Goal: Information Seeking & Learning: Check status

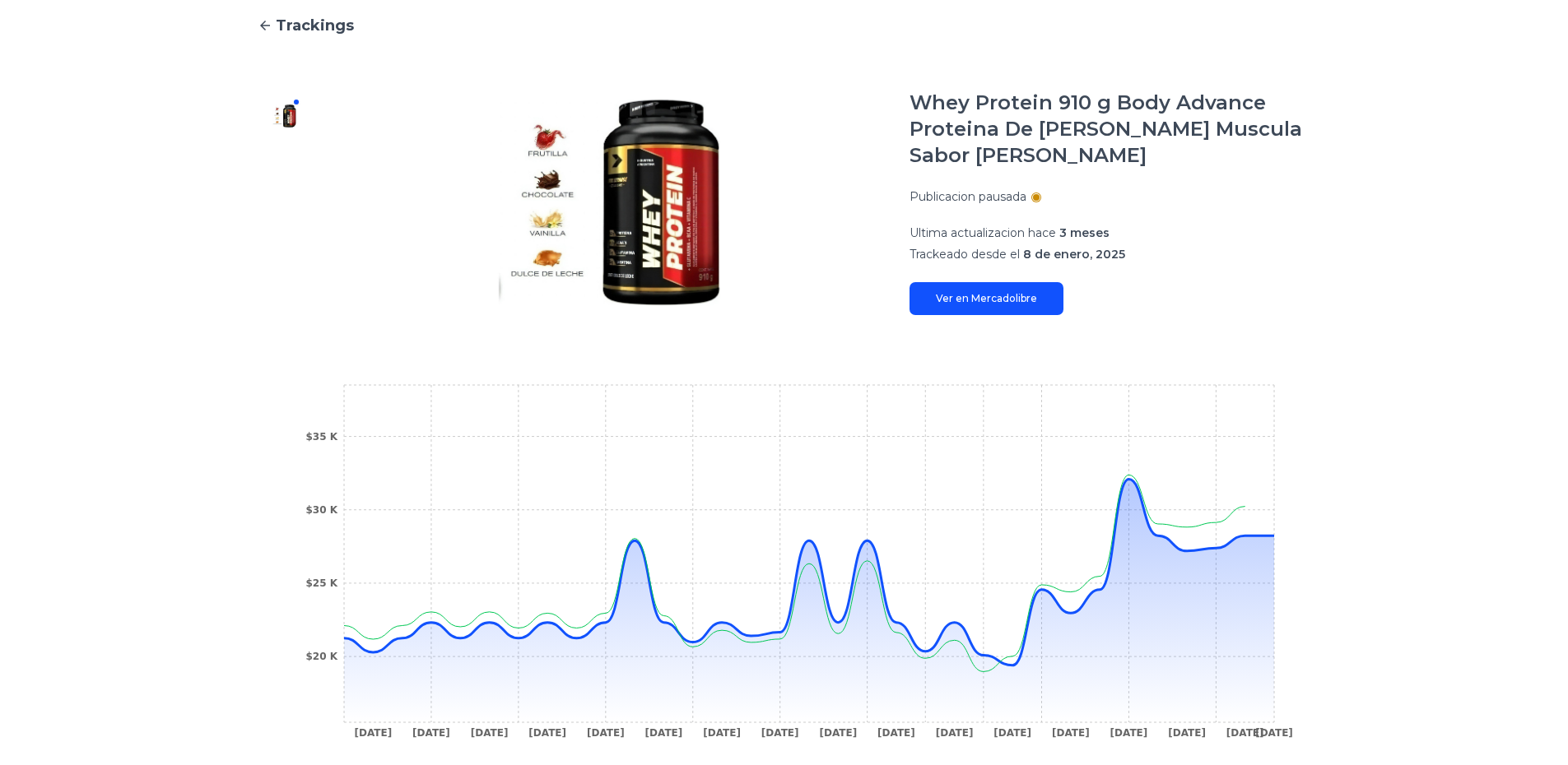
scroll to position [159, 0]
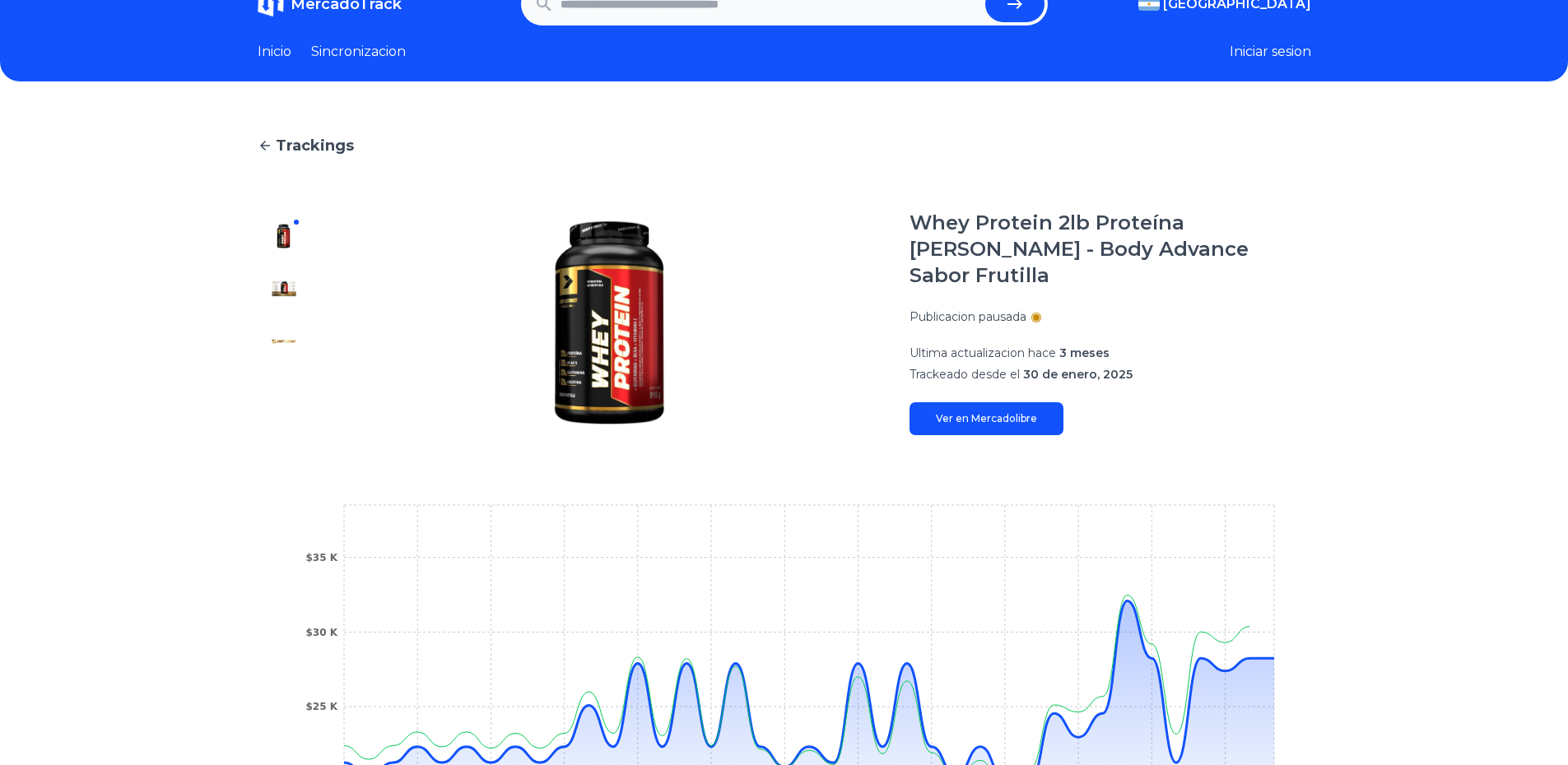
scroll to position [43, 0]
